Goal: Information Seeking & Learning: Find specific fact

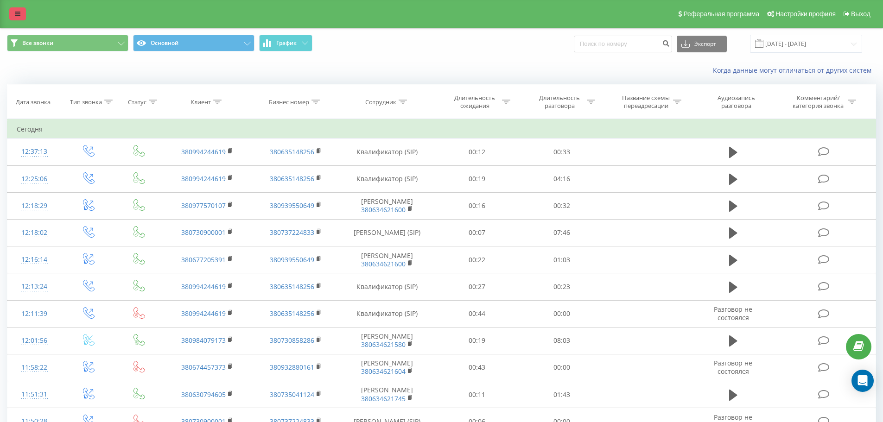
click at [10, 16] on link at bounding box center [17, 13] width 17 height 13
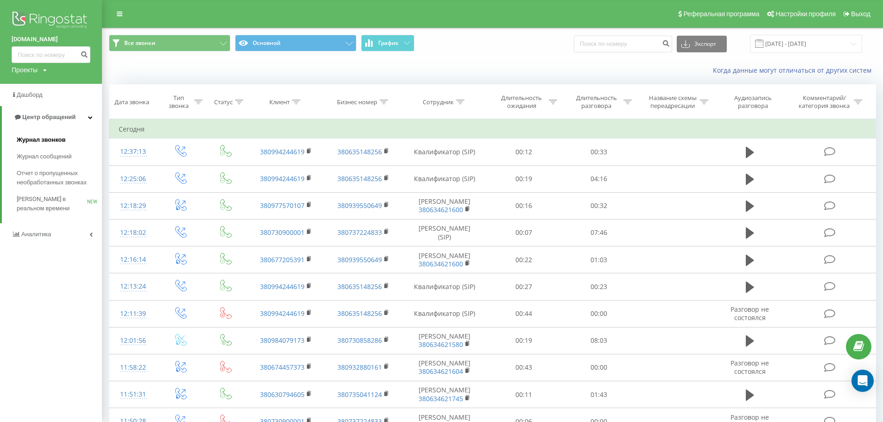
click at [64, 139] on link "Журнал звонков" at bounding box center [59, 140] width 85 height 17
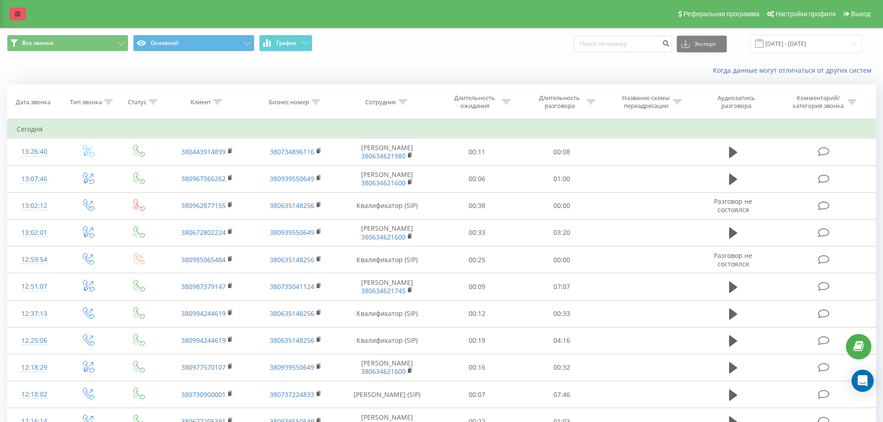
click at [13, 10] on link at bounding box center [17, 13] width 17 height 13
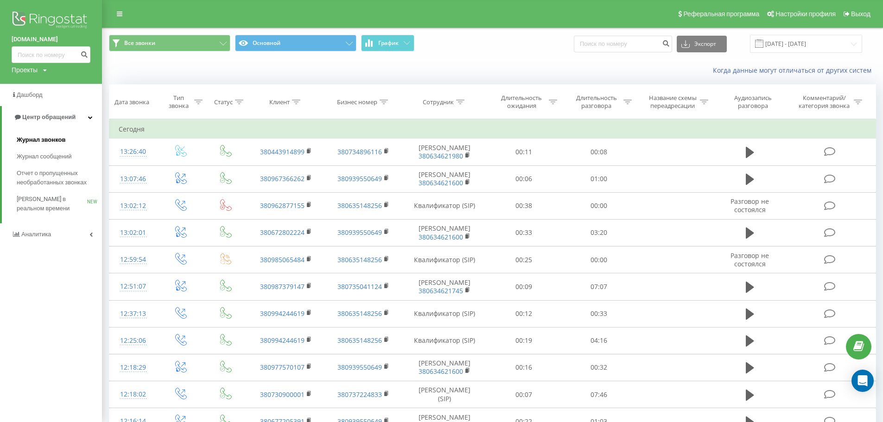
click at [39, 136] on span "Журнал звонков" at bounding box center [41, 139] width 49 height 9
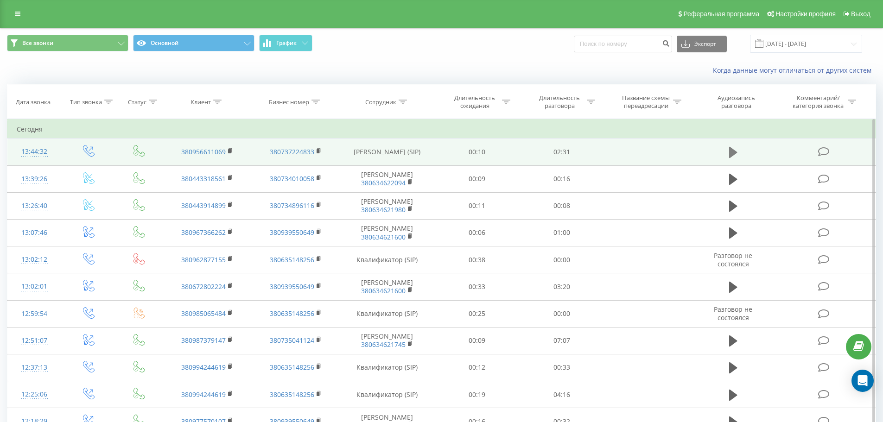
click at [735, 150] on icon at bounding box center [733, 152] width 8 height 13
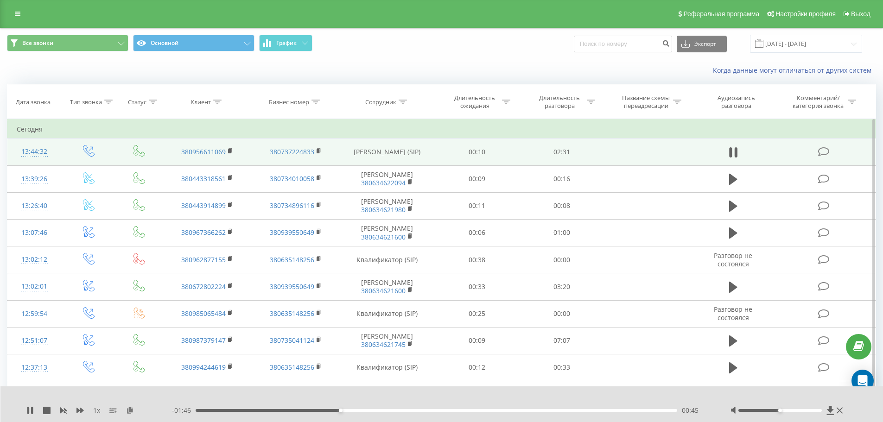
click at [364, 409] on div "- 01:46 00:45 00:45" at bounding box center [439, 410] width 535 height 9
click at [368, 410] on div "00:46" at bounding box center [437, 410] width 482 height 3
click at [394, 409] on div "00:55" at bounding box center [437, 410] width 482 height 3
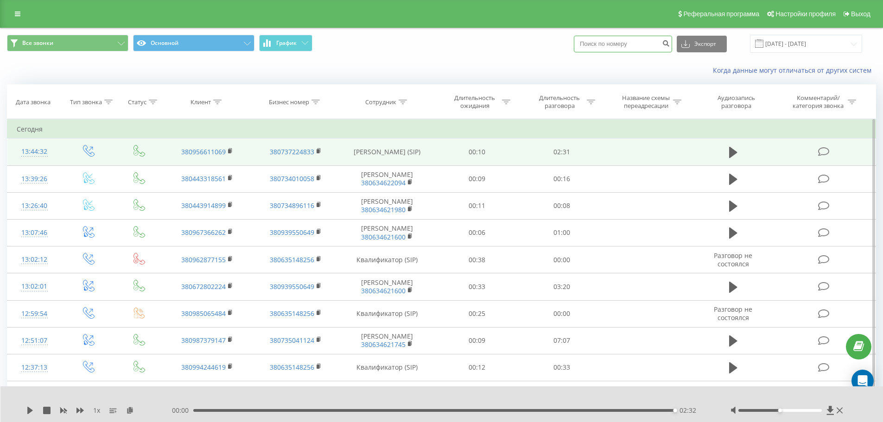
click at [632, 40] on input at bounding box center [623, 44] width 98 height 17
paste input "380976969892"
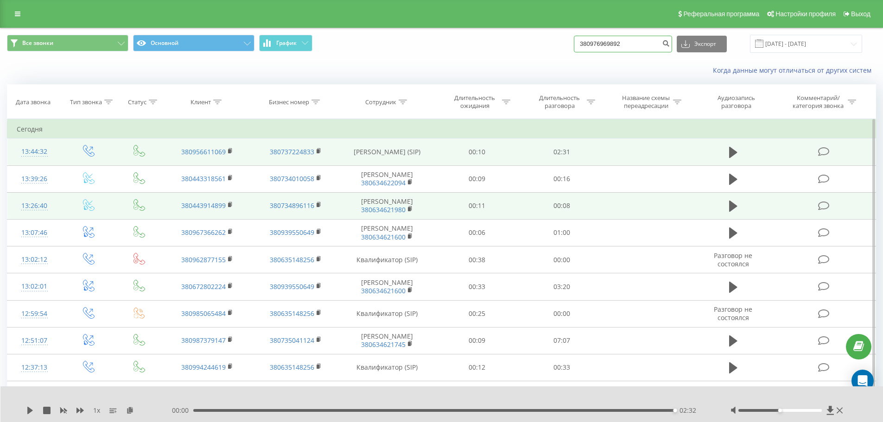
type input "380976969892"
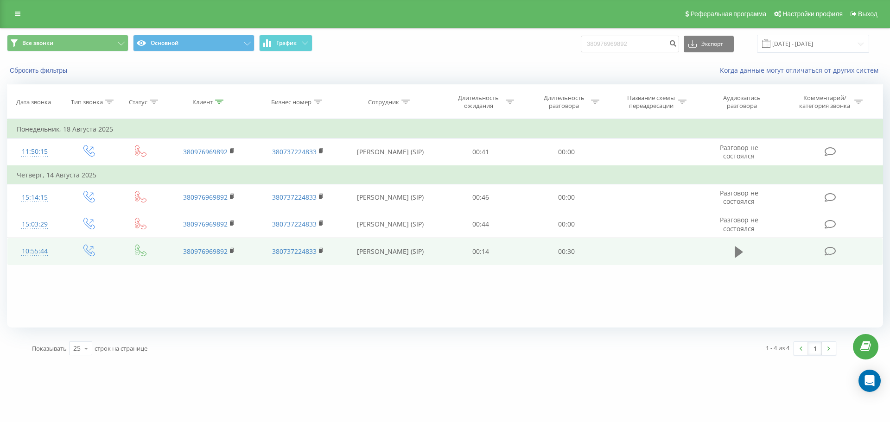
click at [736, 255] on icon at bounding box center [738, 251] width 8 height 11
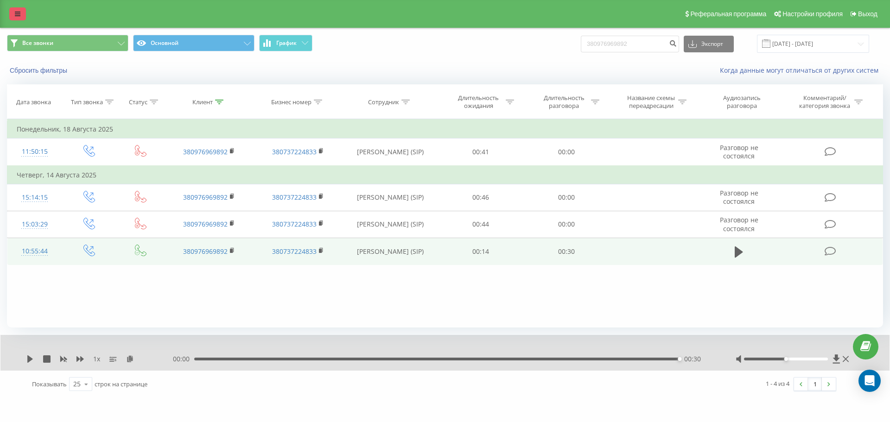
click at [19, 10] on link at bounding box center [17, 13] width 17 height 13
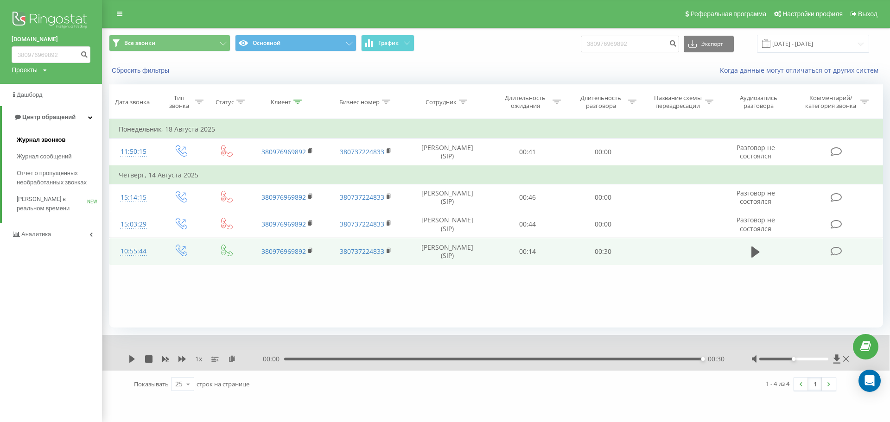
click at [63, 134] on link "Журнал звонков" at bounding box center [59, 140] width 85 height 17
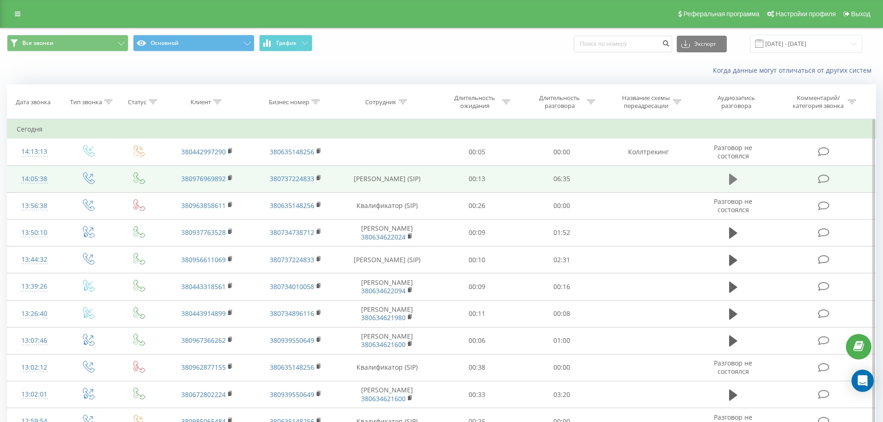
click at [736, 179] on icon at bounding box center [733, 179] width 8 height 11
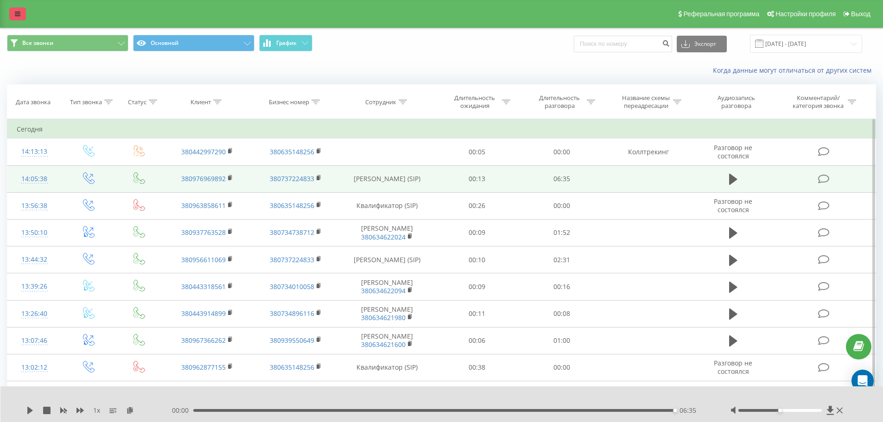
click at [25, 13] on link at bounding box center [17, 13] width 17 height 13
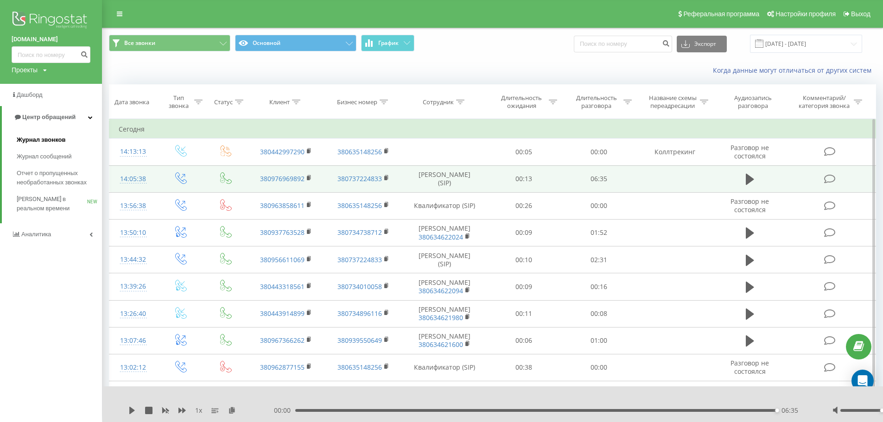
click at [46, 142] on span "Журнал звонков" at bounding box center [41, 139] width 49 height 9
click at [44, 143] on span "Журнал звонков" at bounding box center [41, 139] width 49 height 9
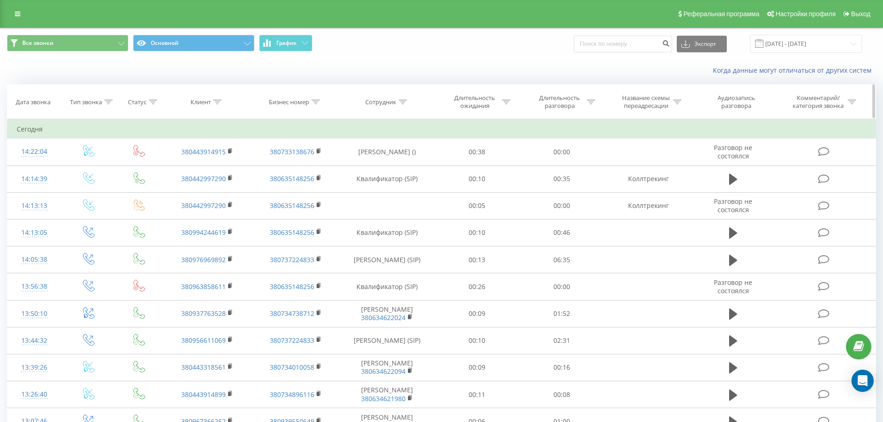
click at [403, 101] on icon at bounding box center [403, 102] width 8 height 5
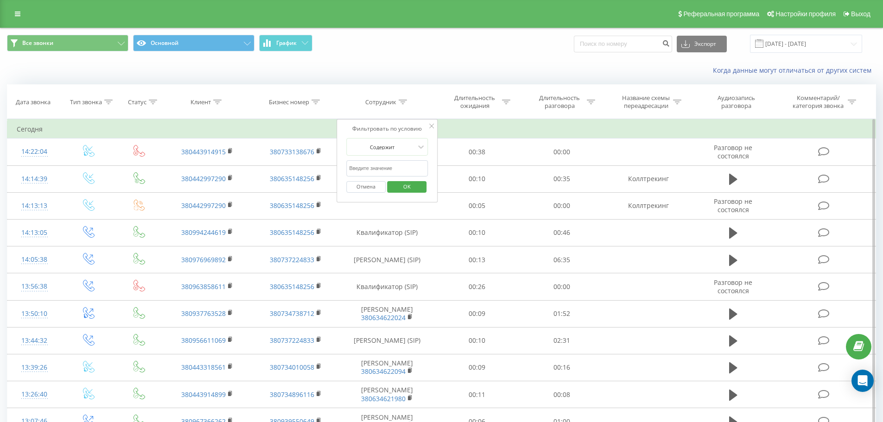
click at [400, 165] on input "text" at bounding box center [387, 168] width 82 height 16
type input "бакалов"
click at [409, 187] on span "OK" at bounding box center [407, 186] width 26 height 14
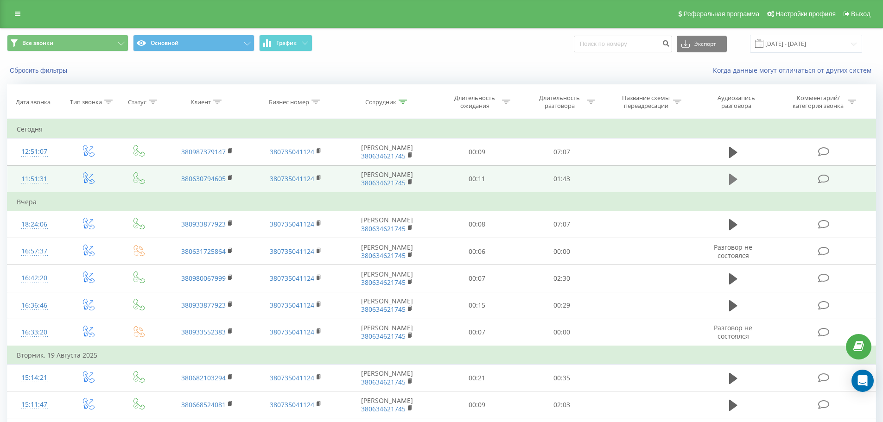
click at [729, 178] on icon at bounding box center [733, 179] width 8 height 11
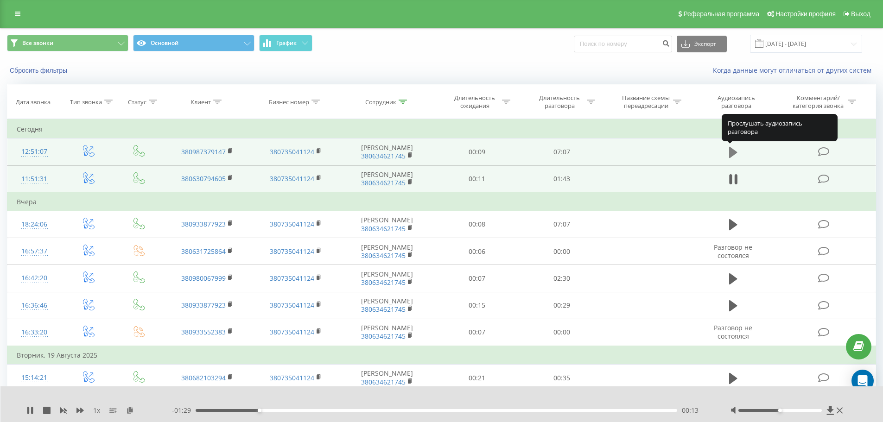
click at [729, 151] on icon at bounding box center [733, 152] width 8 height 11
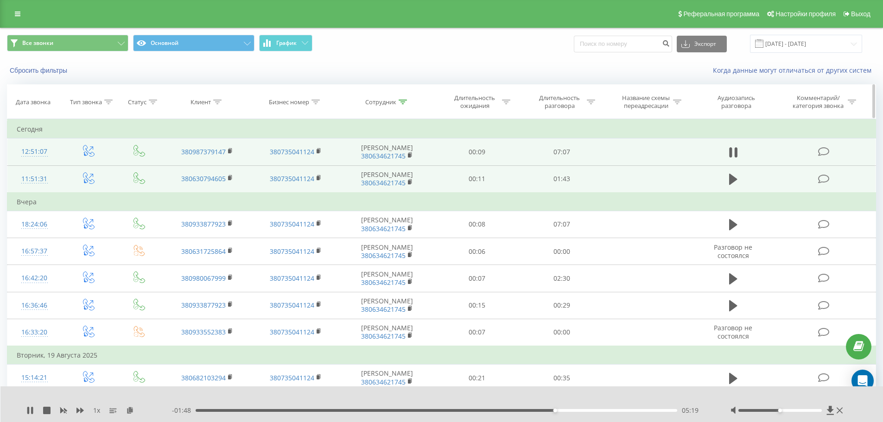
click at [400, 105] on div at bounding box center [403, 102] width 8 height 8
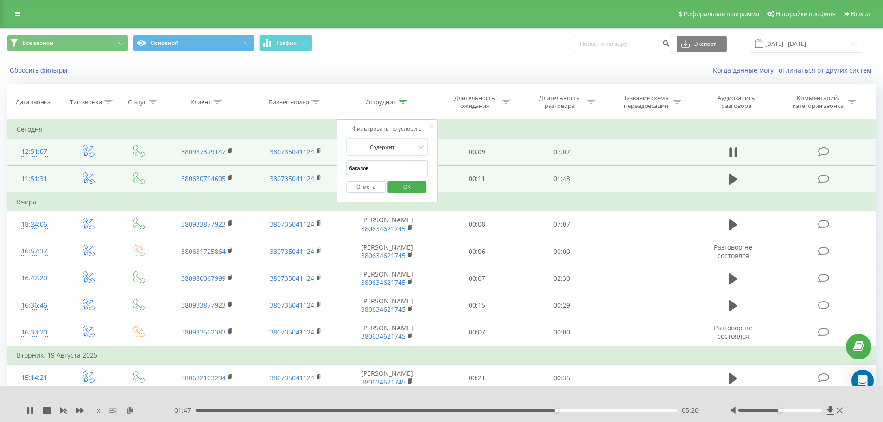
drag, startPoint x: 383, startPoint y: 171, endPoint x: 342, endPoint y: 171, distance: 41.7
click at [342, 171] on div "Фильтровать по условию Содержит [PERSON_NAME] Отмена OK" at bounding box center [386, 160] width 101 height 83
click at [368, 169] on input "text" at bounding box center [387, 168] width 82 height 16
type input "[PERSON_NAME]"
click at [412, 186] on span "OK" at bounding box center [407, 186] width 26 height 14
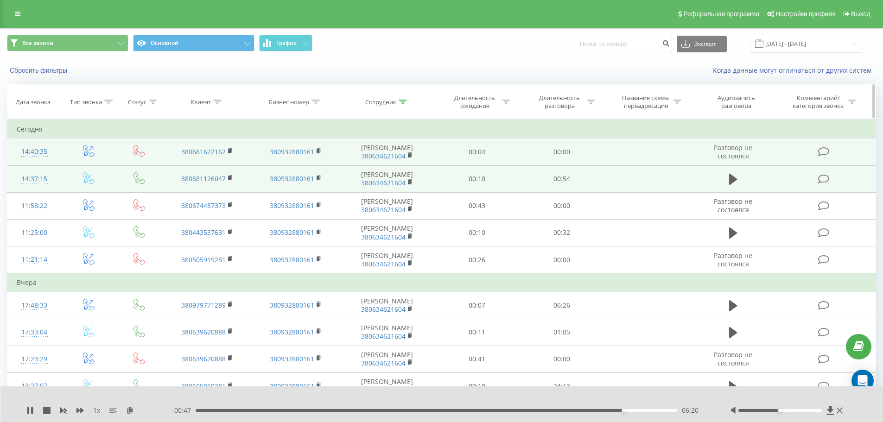
click at [406, 101] on icon at bounding box center [403, 102] width 8 height 5
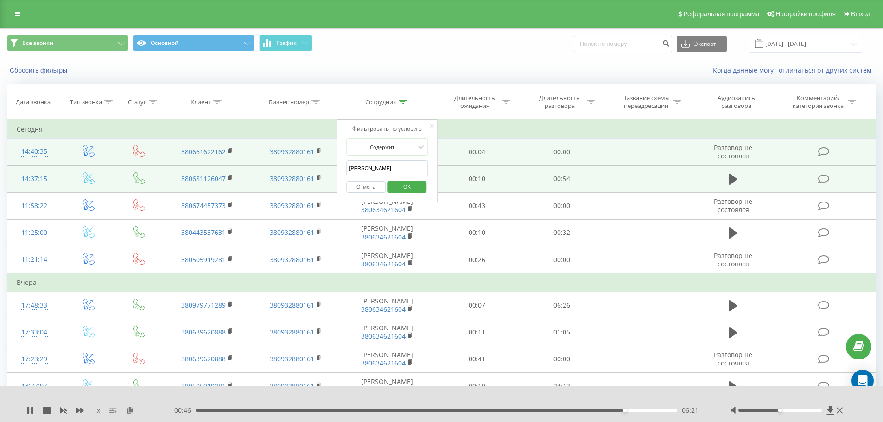
drag, startPoint x: 380, startPoint y: 167, endPoint x: 347, endPoint y: 173, distance: 34.3
click at [347, 173] on input "шевцов" at bounding box center [387, 168] width 82 height 16
click at [369, 168] on input "text" at bounding box center [387, 168] width 82 height 16
type input "семенюк"
click at [405, 188] on span "OK" at bounding box center [407, 186] width 26 height 14
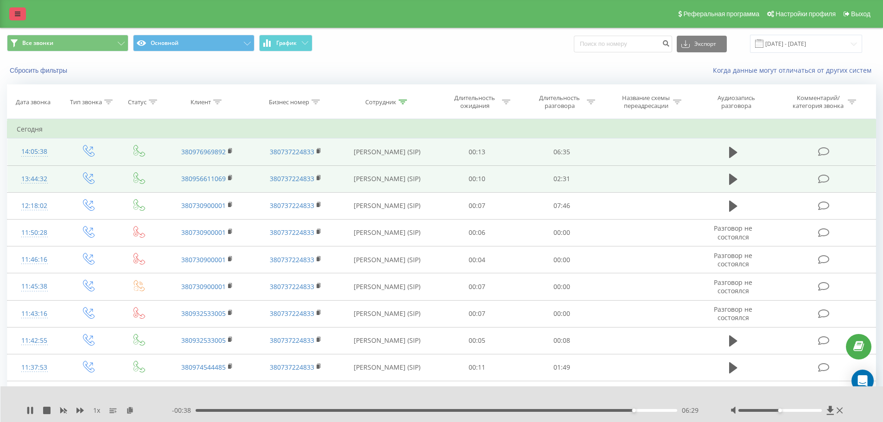
click at [13, 12] on link at bounding box center [17, 13] width 17 height 13
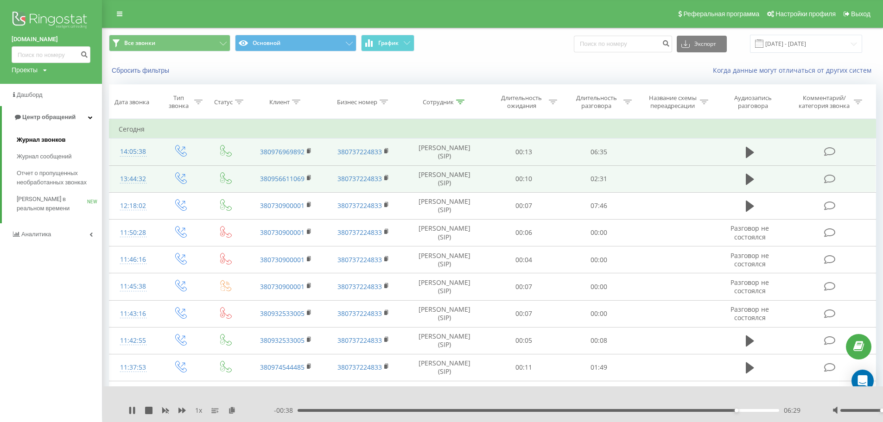
click at [44, 143] on span "Журнал звонков" at bounding box center [41, 139] width 49 height 9
